Goal: Find specific page/section

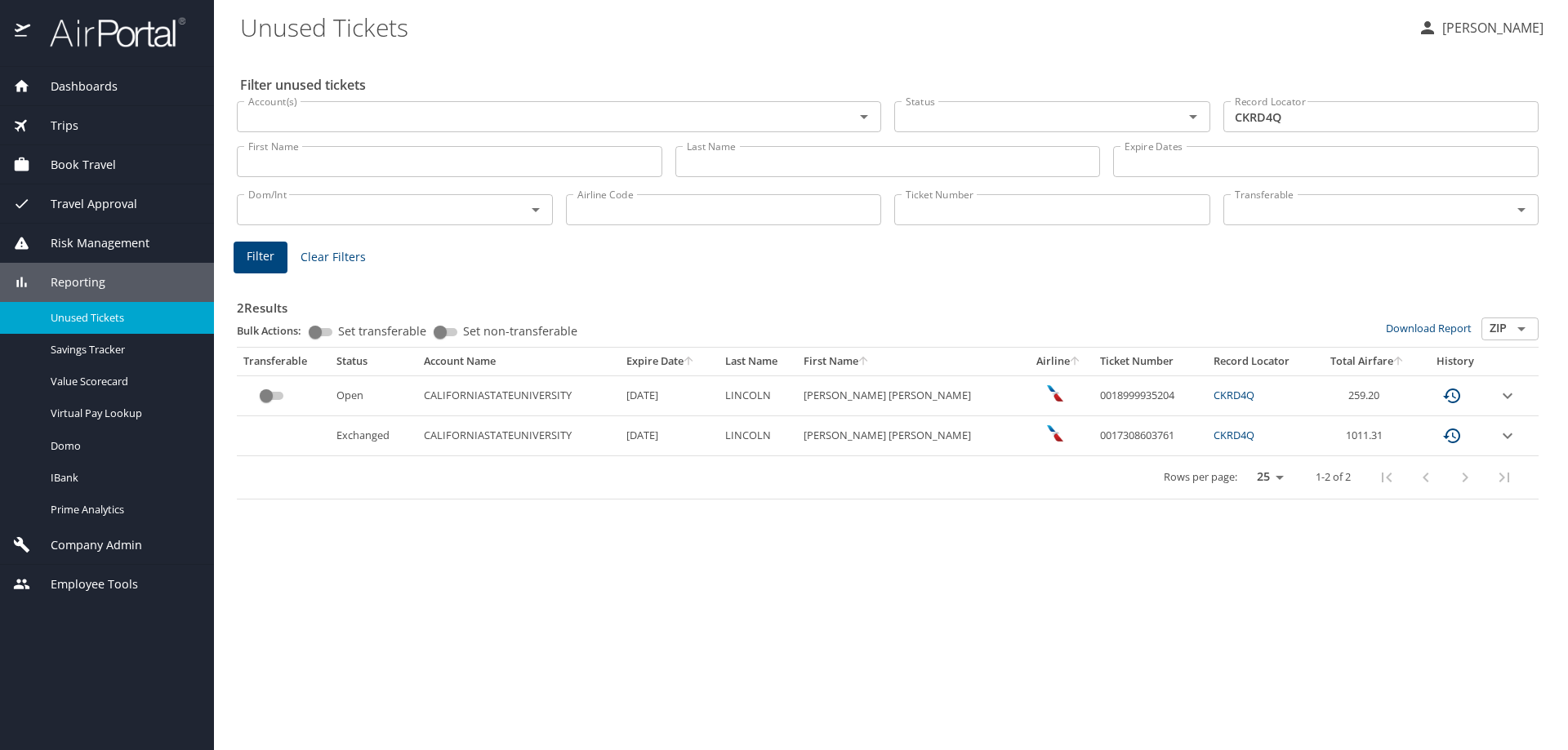
click at [98, 549] on span "Company Admin" at bounding box center [86, 546] width 112 height 18
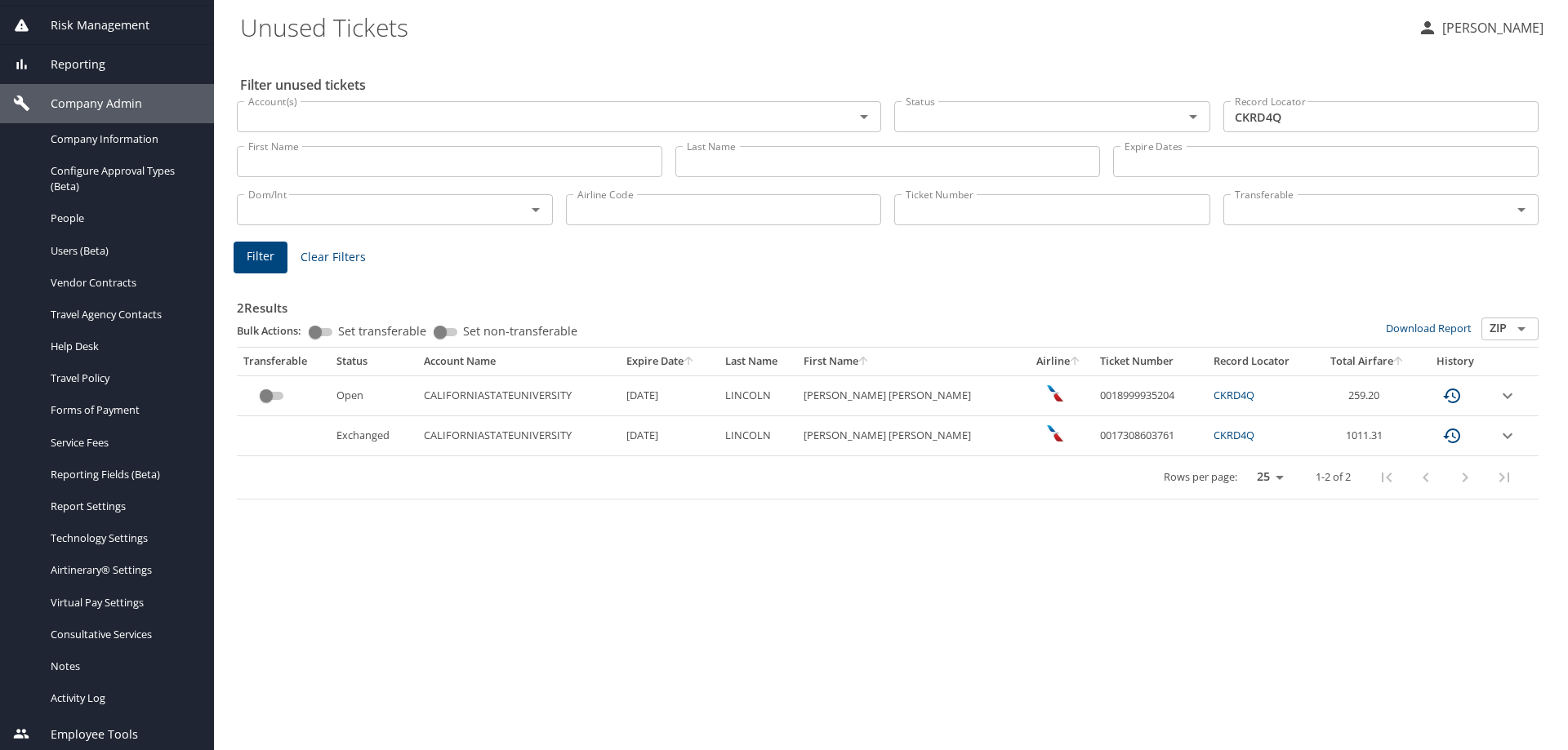
scroll to position [222, 0]
click at [57, 267] on link "Vendor Contracts" at bounding box center [107, 279] width 214 height 32
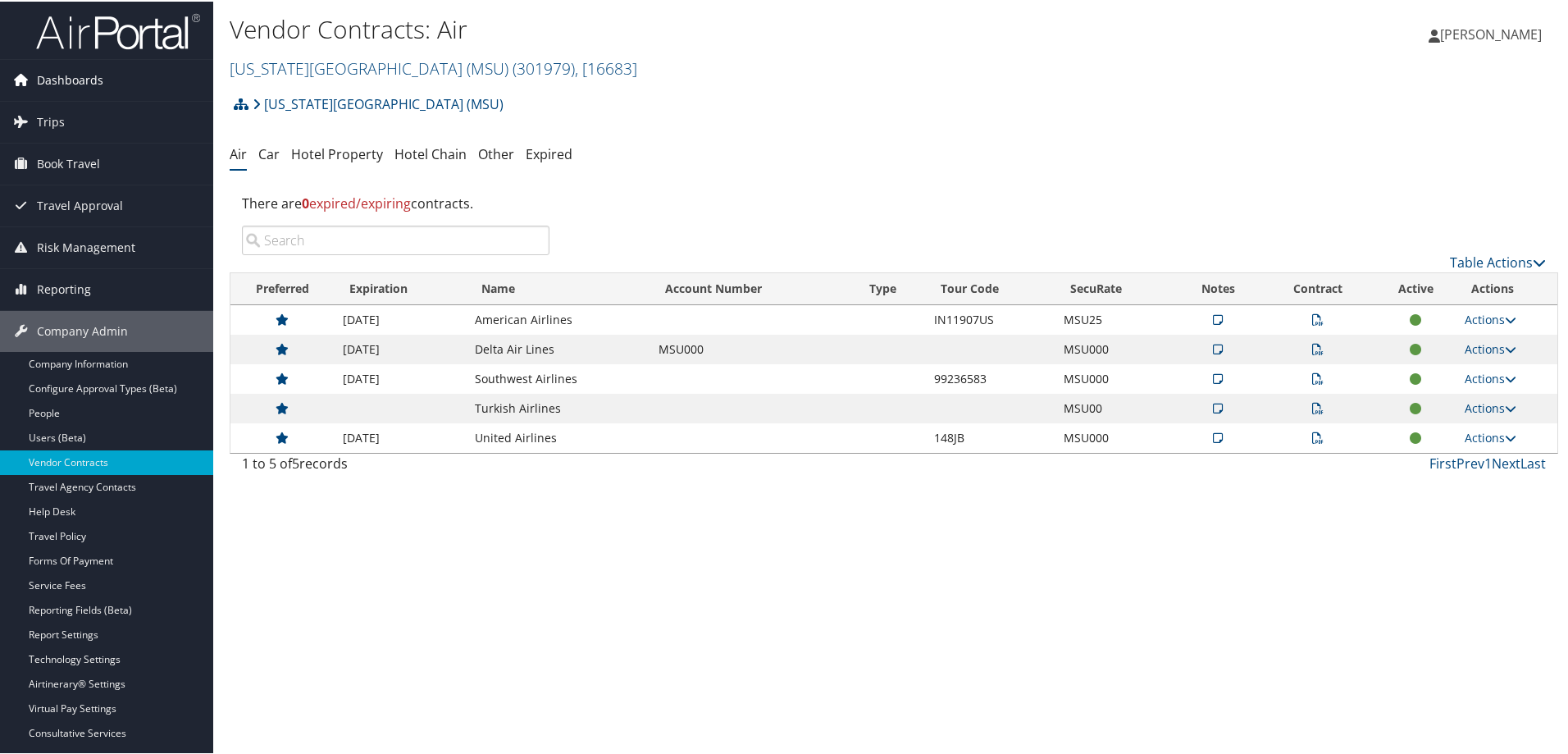
click at [92, 64] on span "Dashboards" at bounding box center [70, 79] width 66 height 41
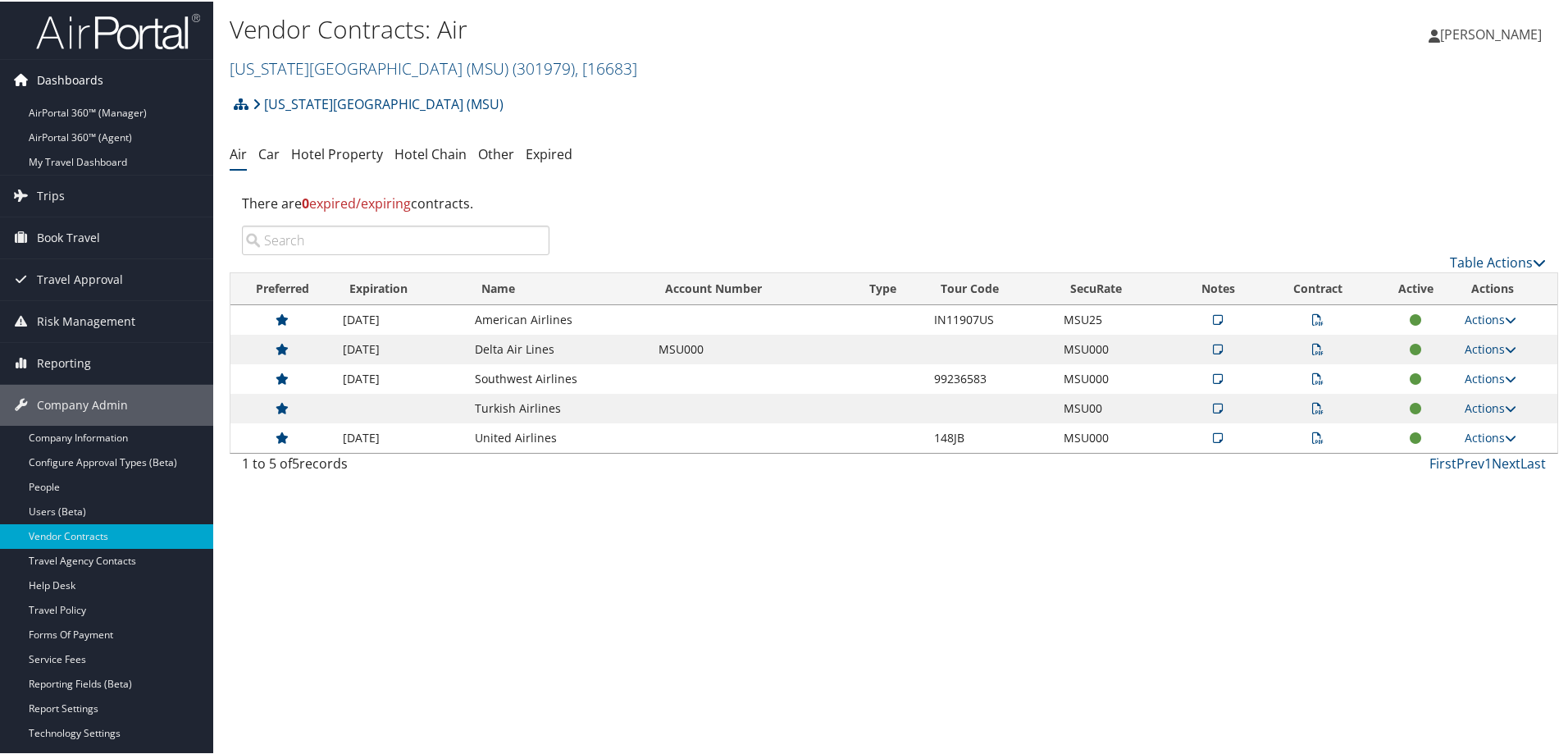
click at [91, 76] on span "Dashboards" at bounding box center [70, 79] width 66 height 41
